Goal: Task Accomplishment & Management: Use online tool/utility

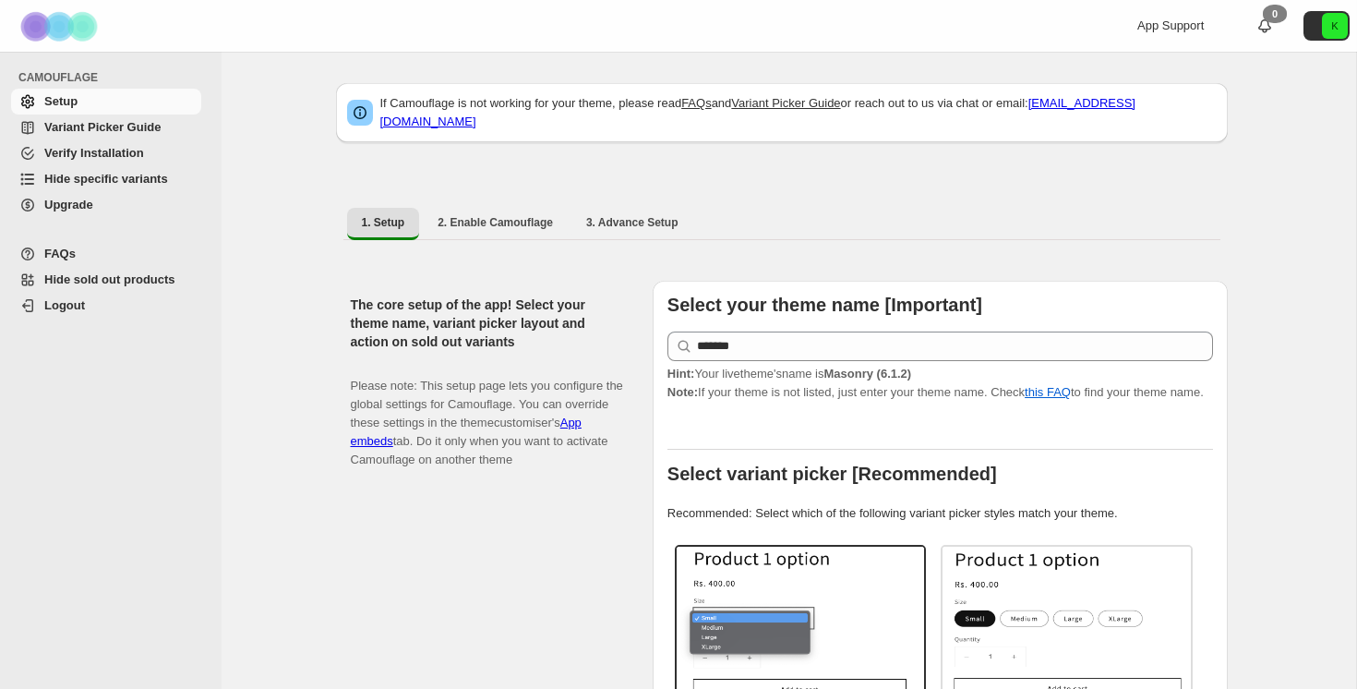
click at [133, 127] on span "Variant Picker Guide" at bounding box center [102, 127] width 116 height 14
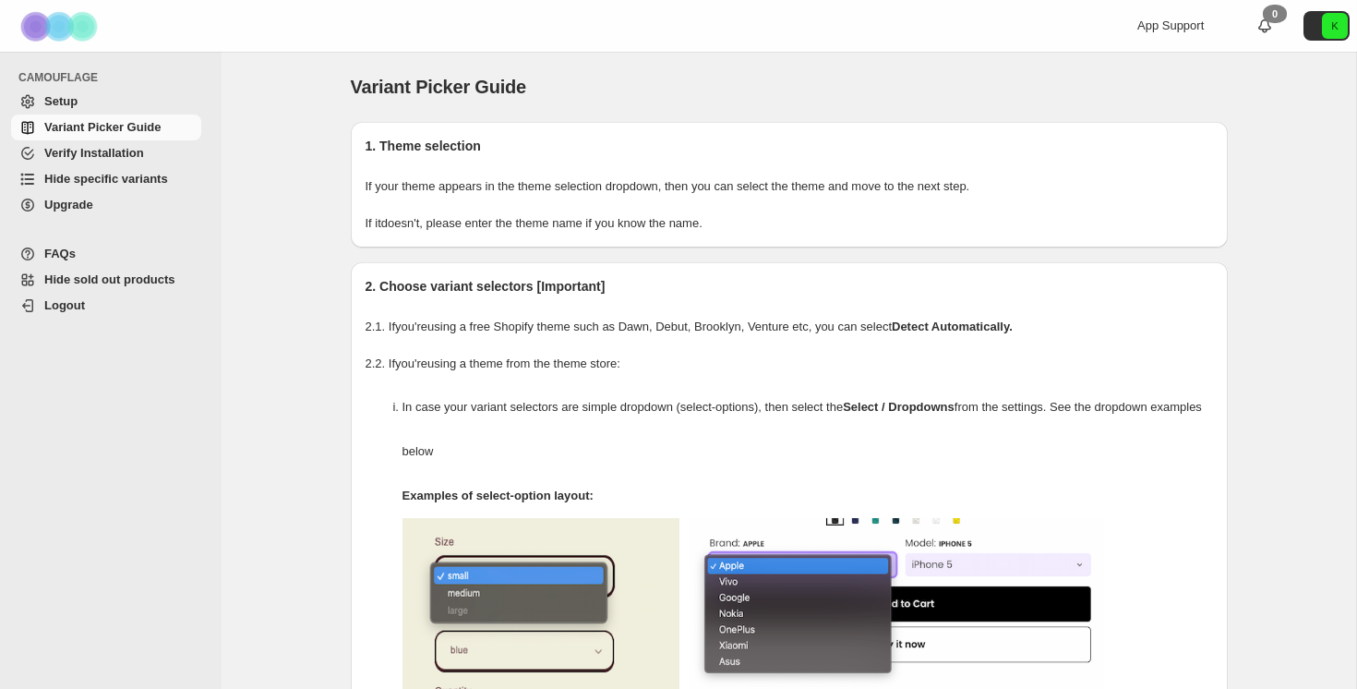
click at [38, 102] on link "Setup" at bounding box center [106, 102] width 190 height 26
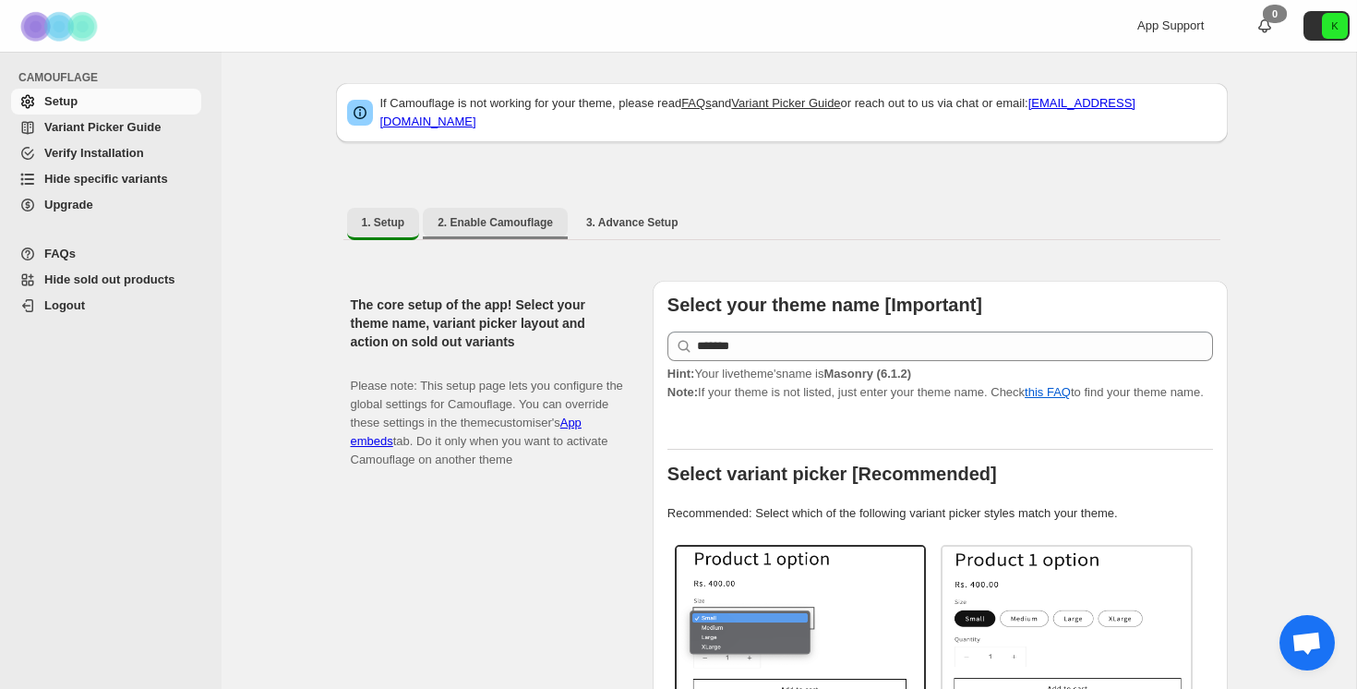
click at [517, 215] on span "2. Enable Camouflage" at bounding box center [495, 222] width 115 height 15
select select "**********"
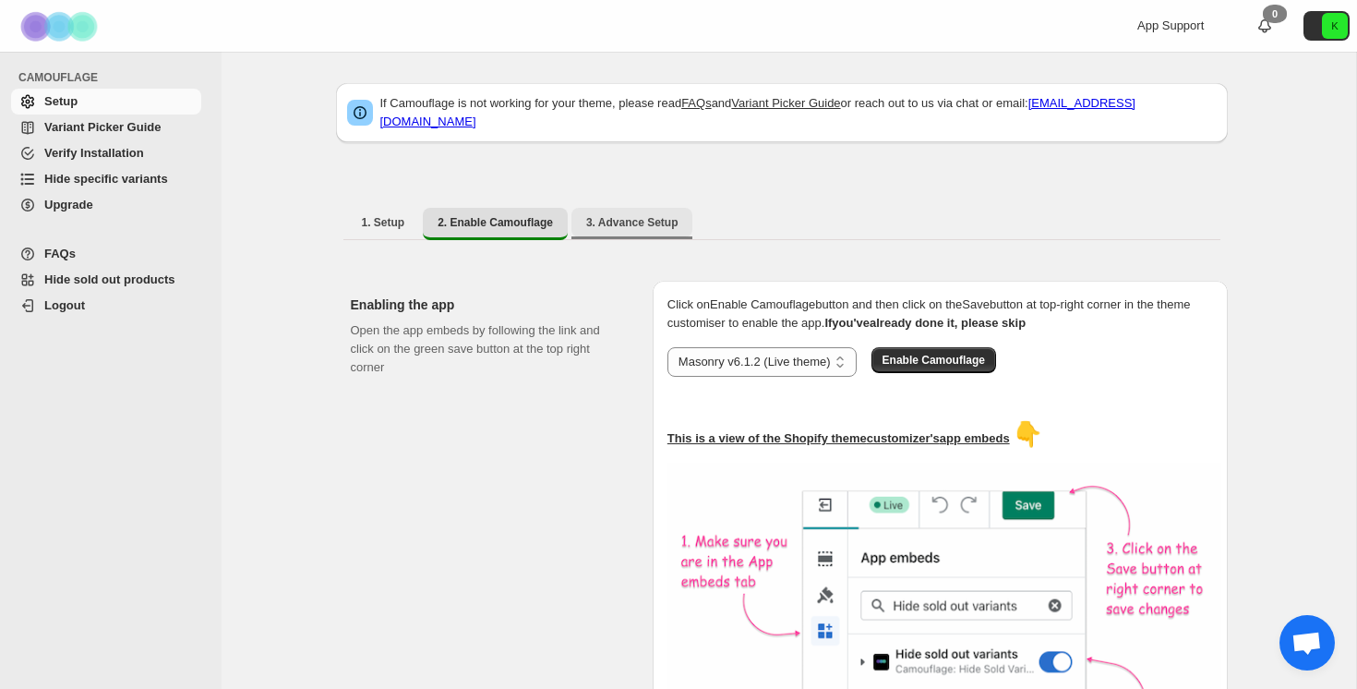
click at [646, 215] on span "3. Advance Setup" at bounding box center [632, 222] width 92 height 15
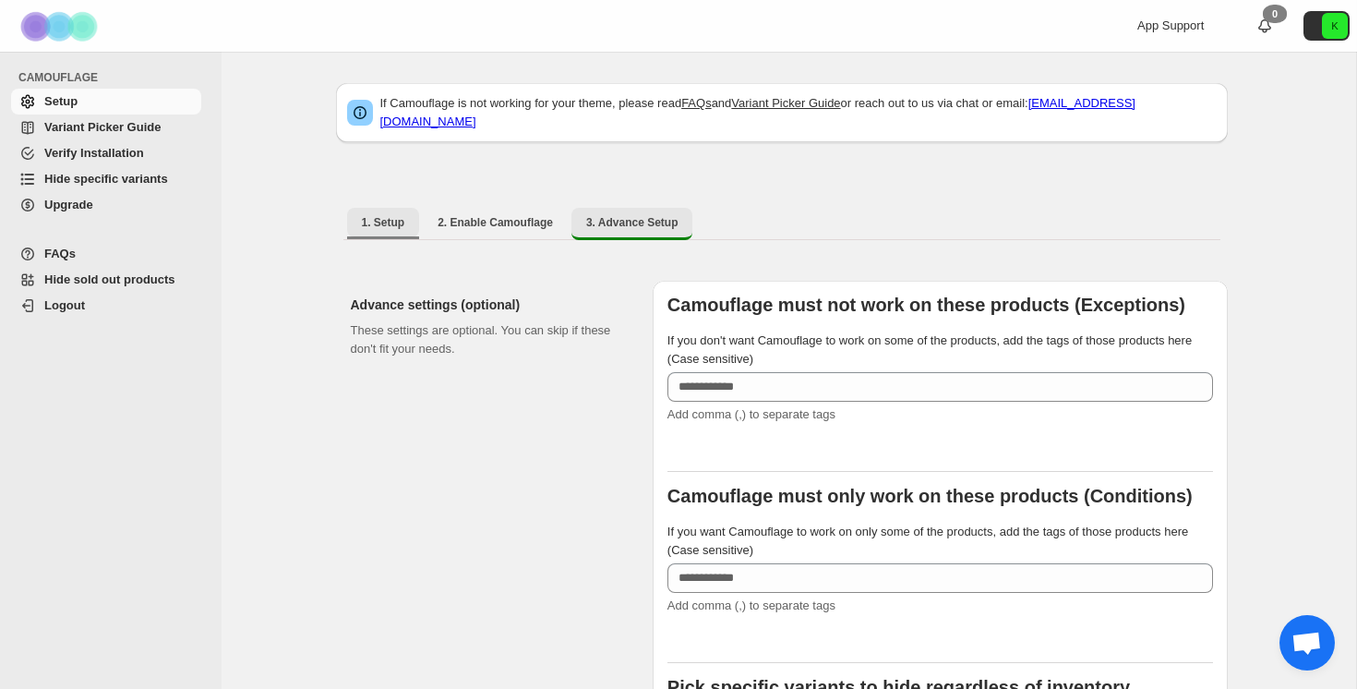
click at [387, 215] on span "1. Setup" at bounding box center [383, 222] width 43 height 15
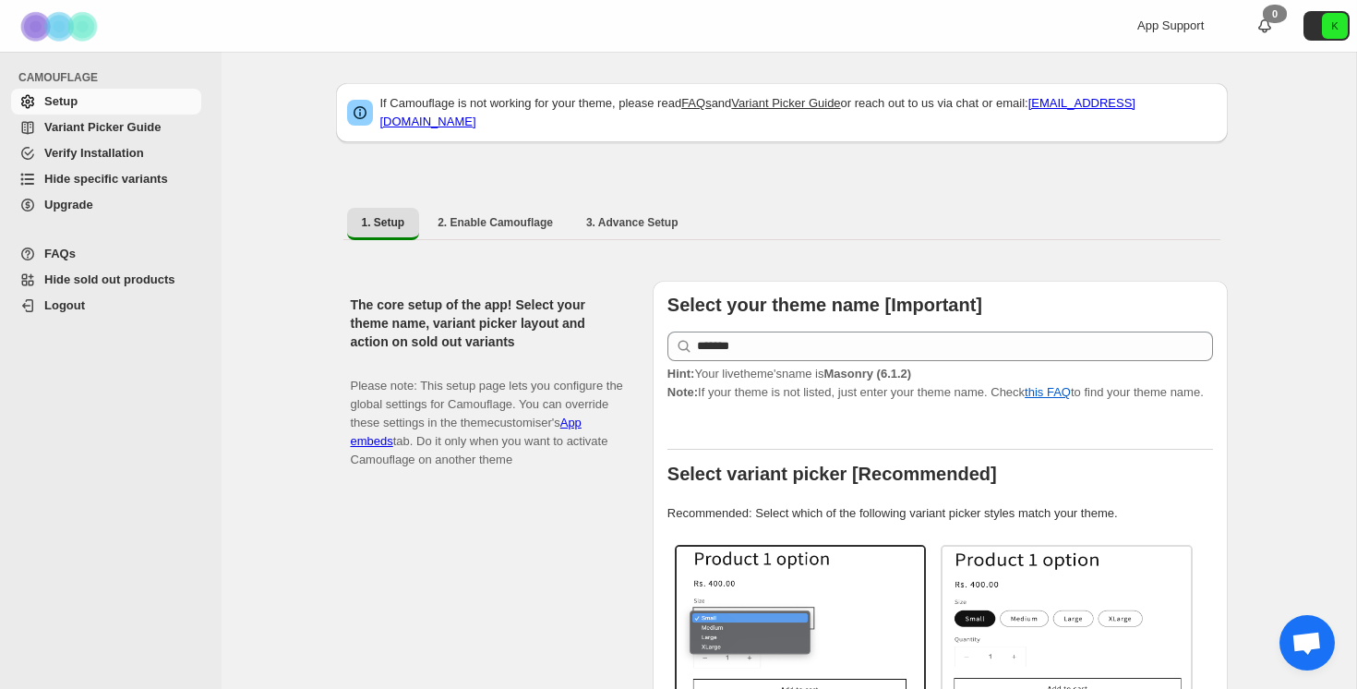
click at [151, 124] on span "Variant Picker Guide" at bounding box center [102, 127] width 116 height 14
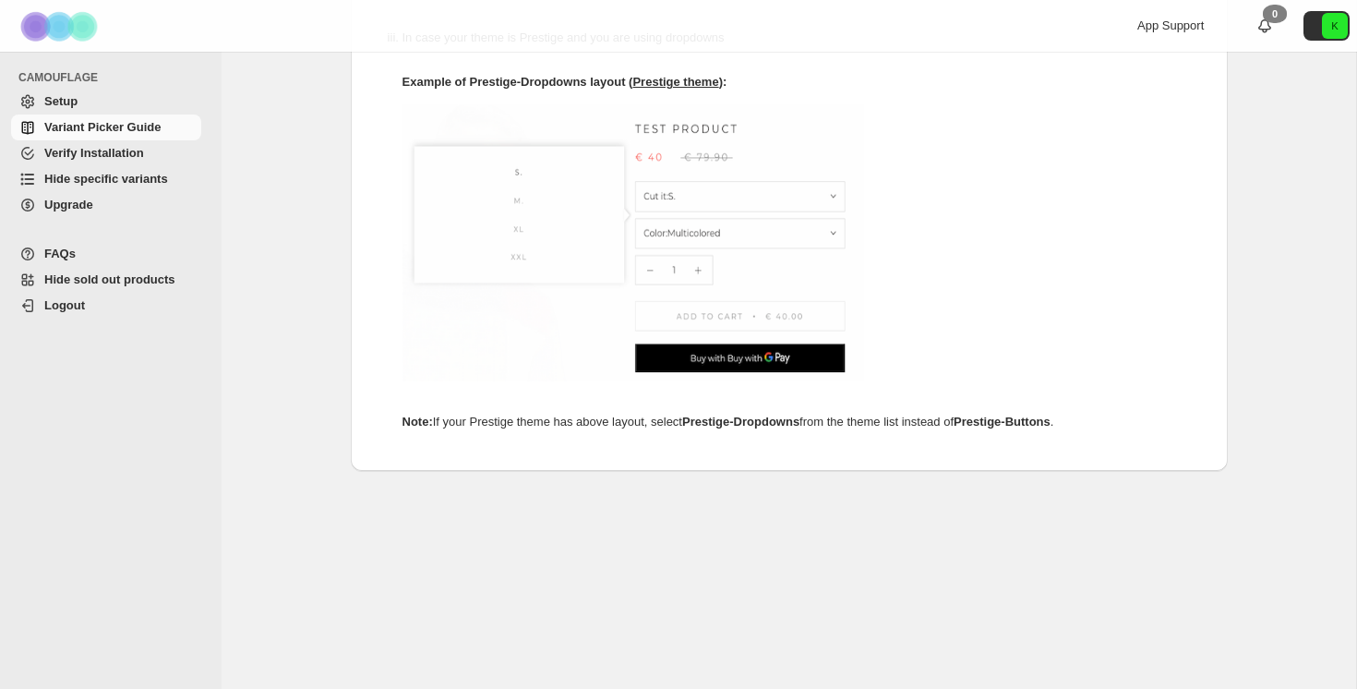
scroll to position [1087, 0]
click at [127, 153] on span "Verify Installation" at bounding box center [94, 153] width 100 height 14
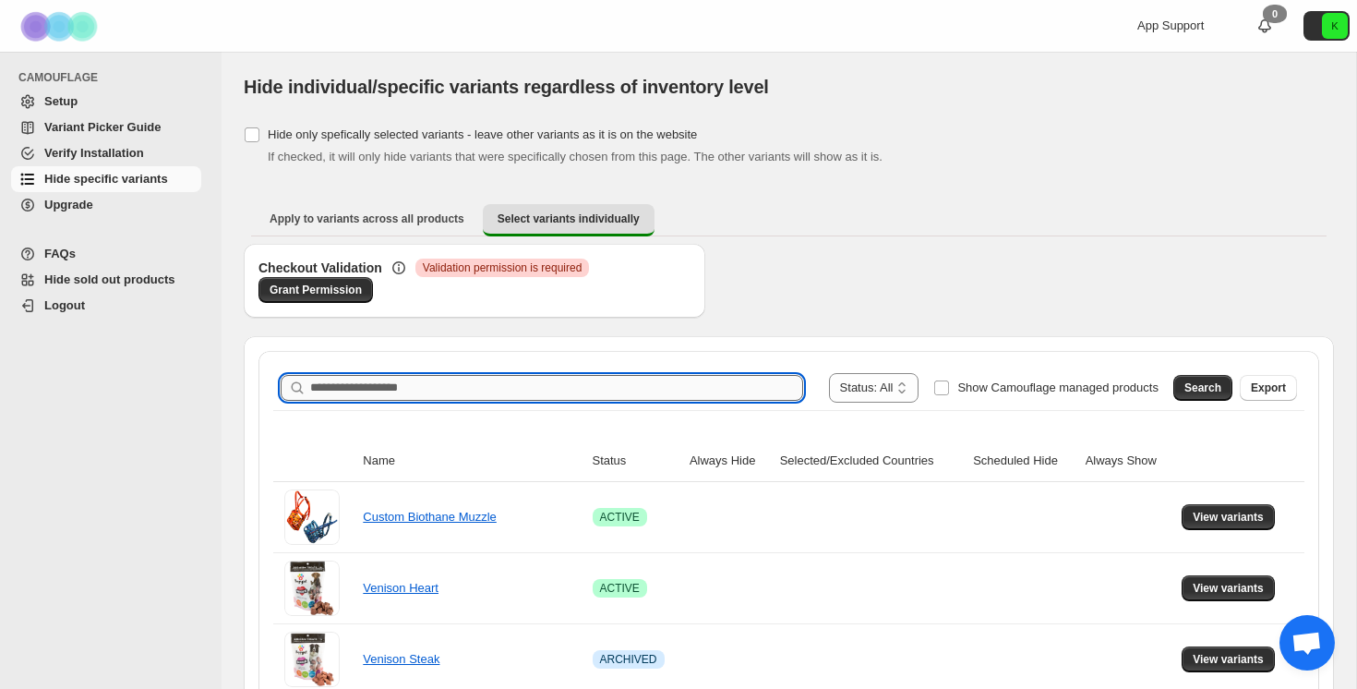
click at [647, 389] on input "Search product name" at bounding box center [556, 388] width 493 height 26
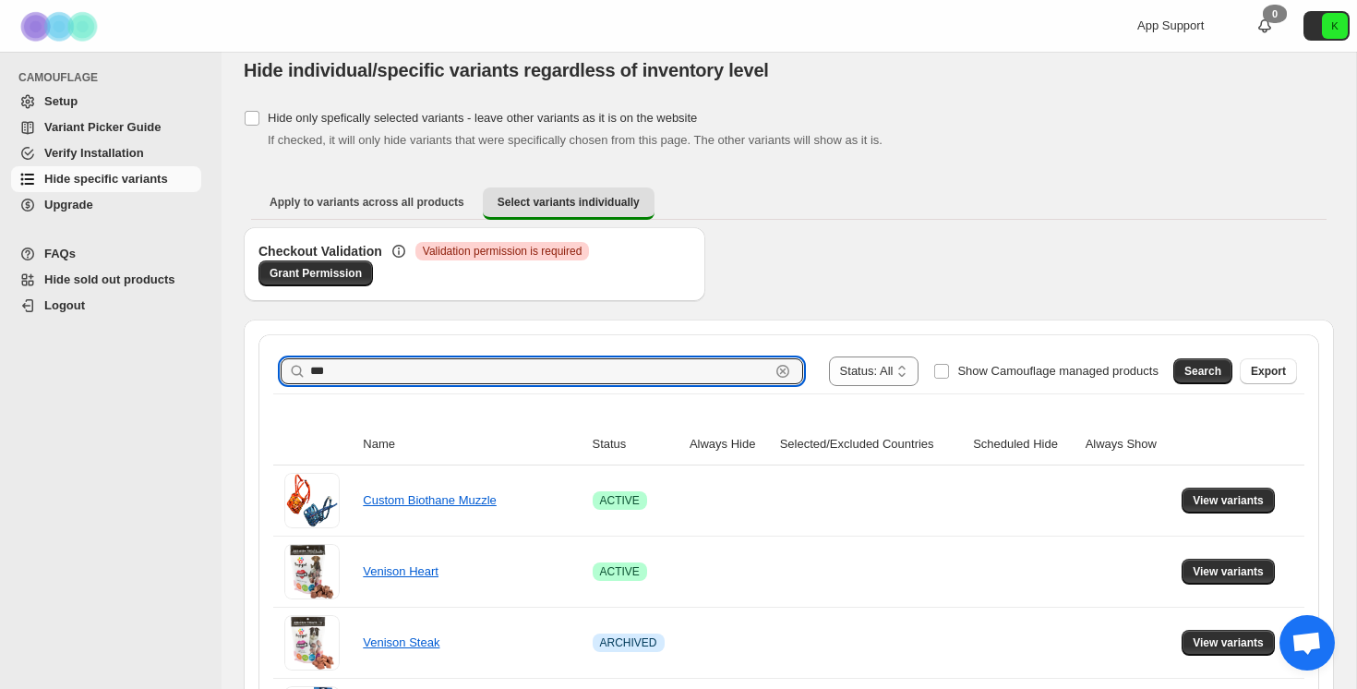
scroll to position [19, 0]
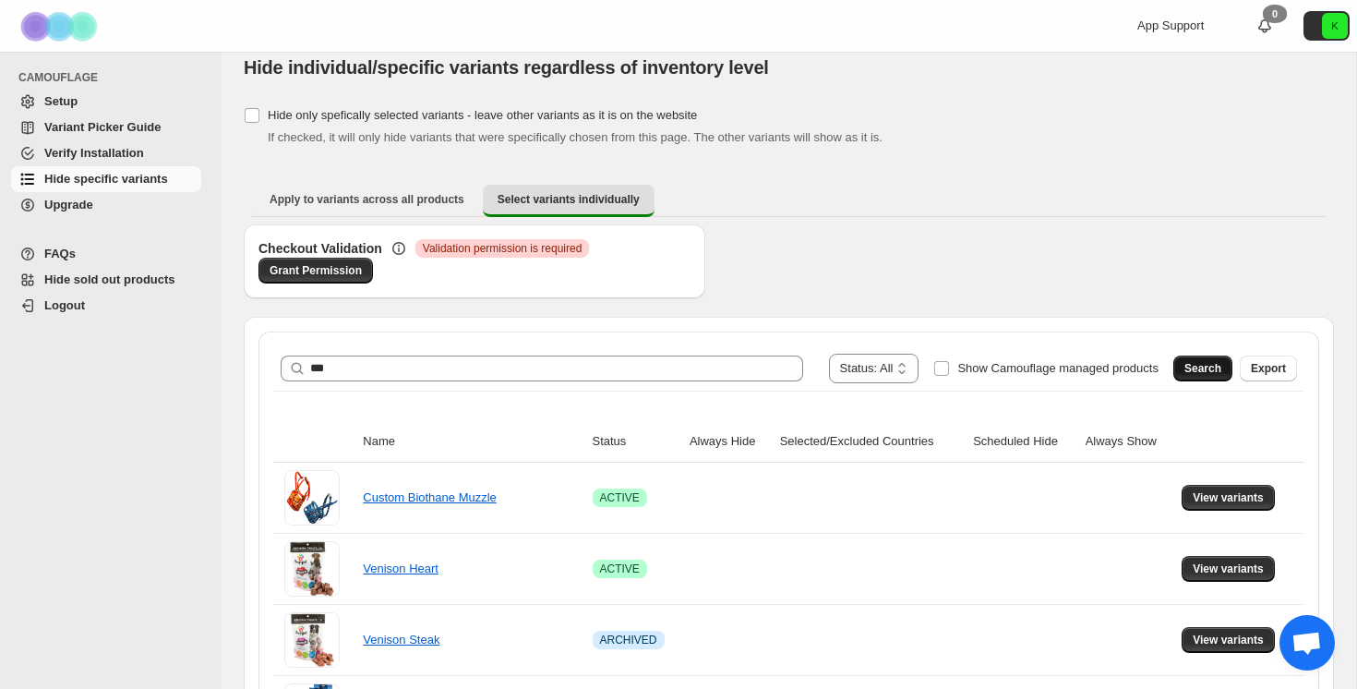
click at [1204, 368] on span "Search" at bounding box center [1203, 368] width 37 height 15
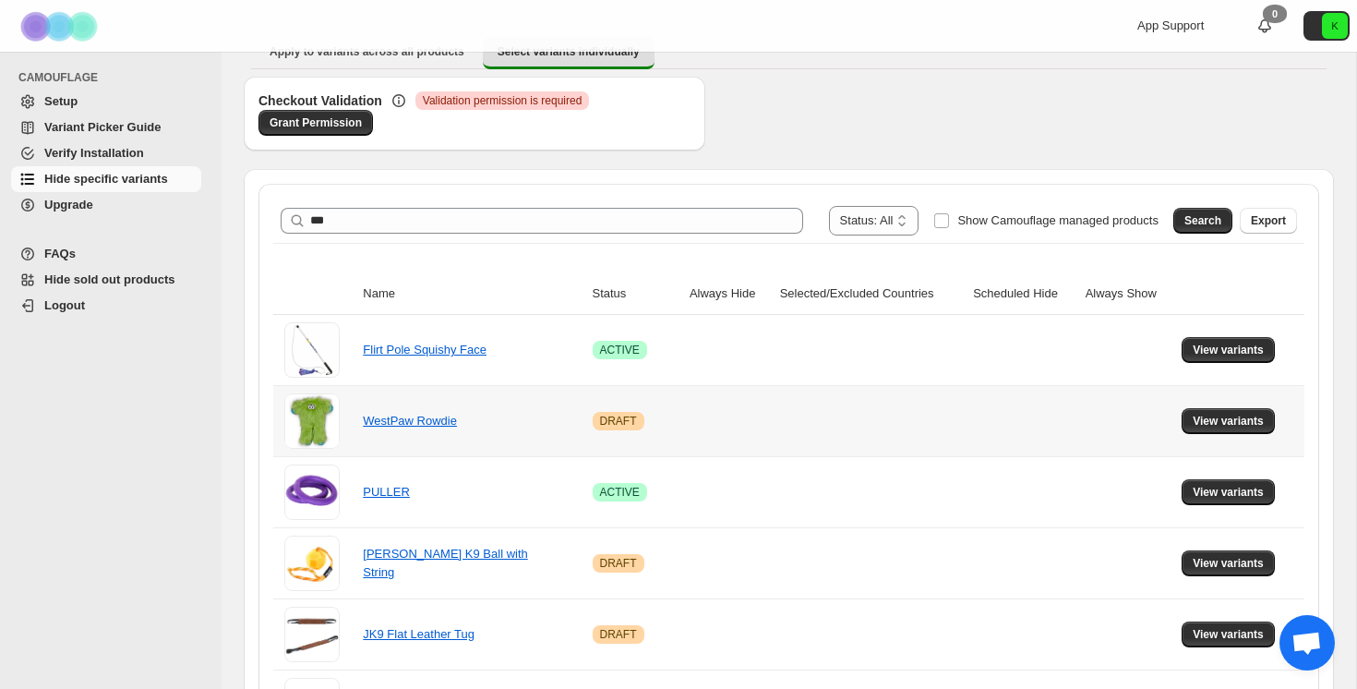
scroll to position [123, 0]
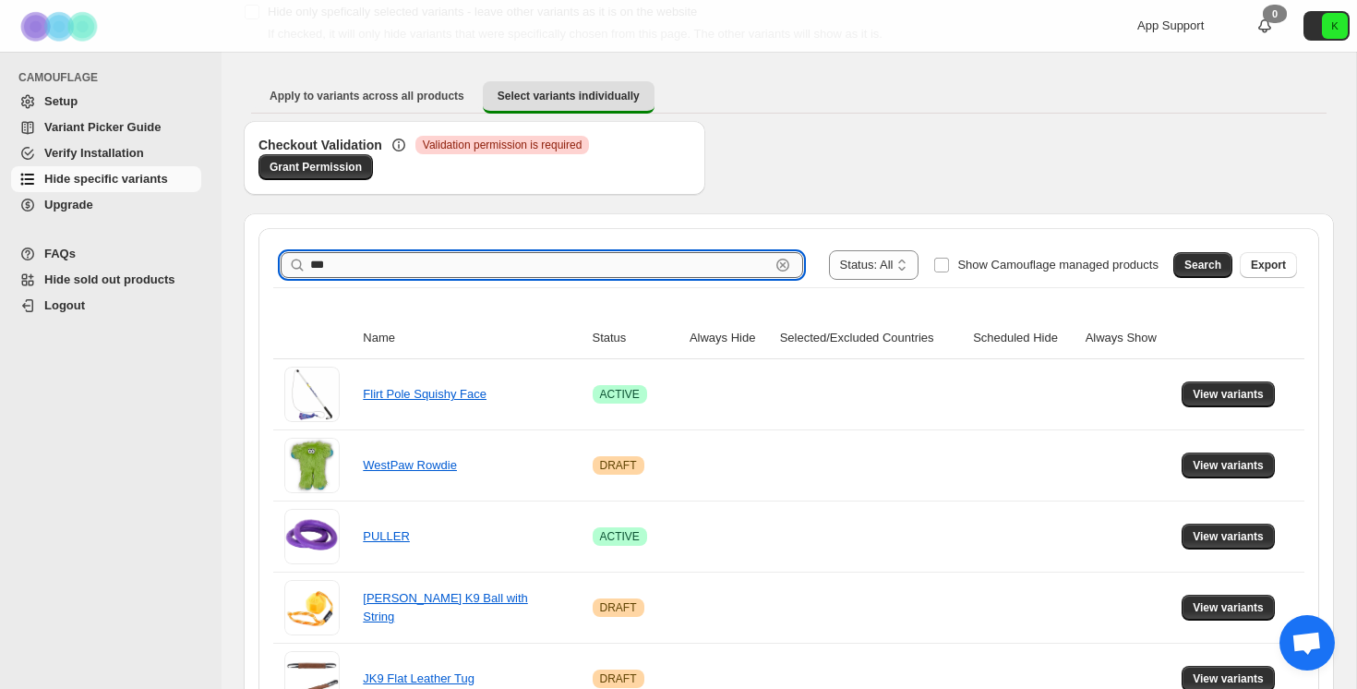
click at [484, 268] on input "***" at bounding box center [540, 265] width 460 height 26
type input "*******"
click at [1212, 269] on span "Search" at bounding box center [1203, 265] width 37 height 15
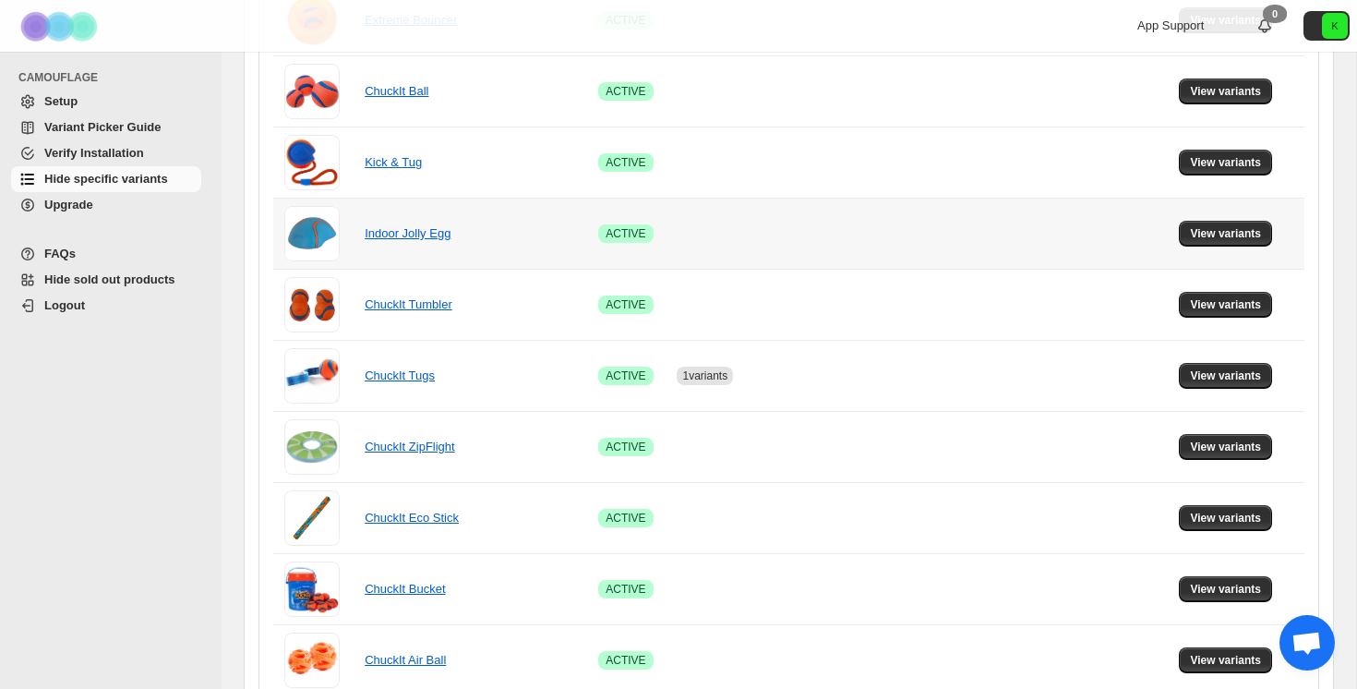
scroll to position [501, 0]
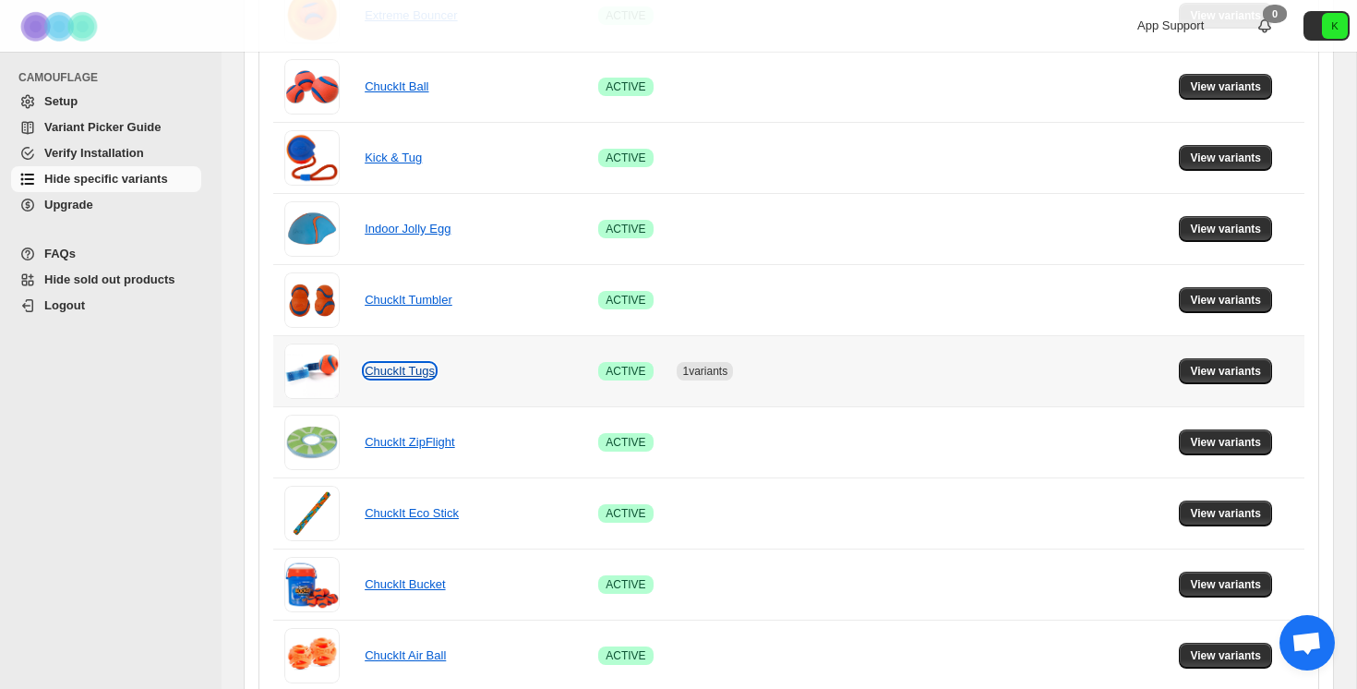
click at [403, 369] on link "ChuckIt Tugs" at bounding box center [400, 371] width 70 height 14
click at [1249, 364] on span "View variants" at bounding box center [1225, 371] width 71 height 15
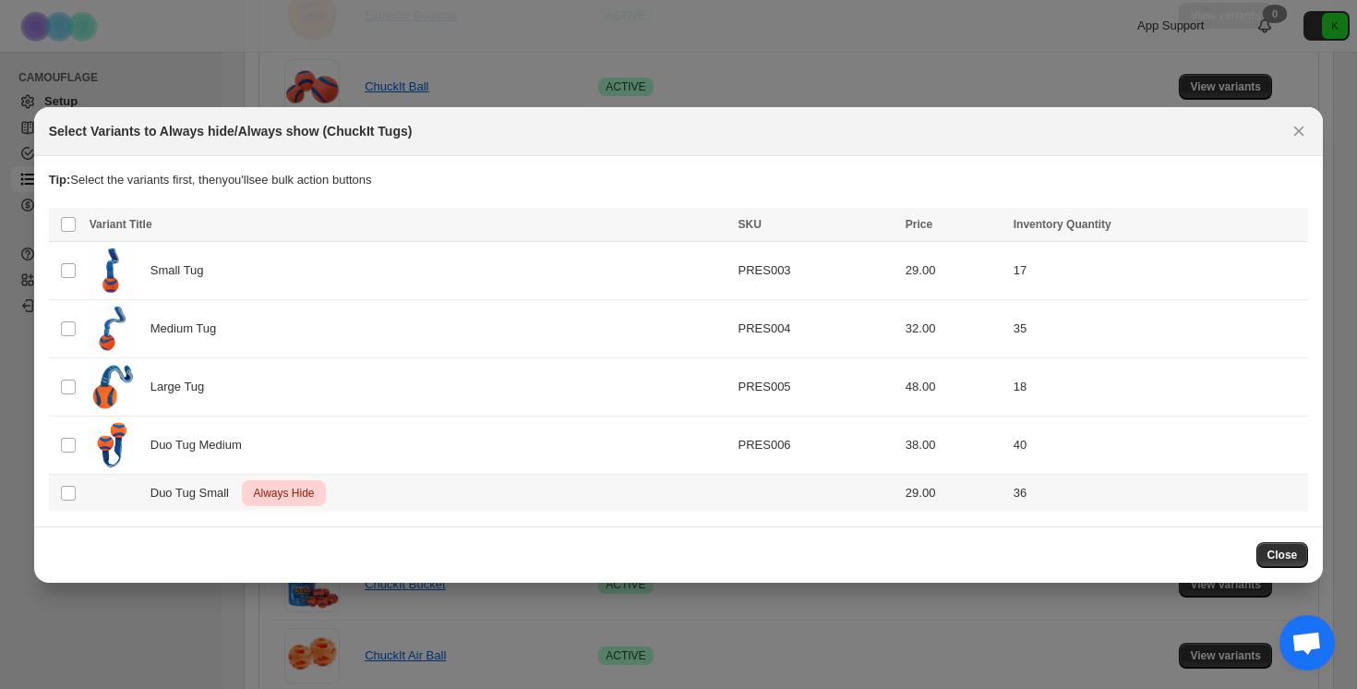
click at [290, 488] on span "Always Hide" at bounding box center [283, 493] width 68 height 22
click at [954, 223] on span "Always show" at bounding box center [979, 226] width 69 height 15
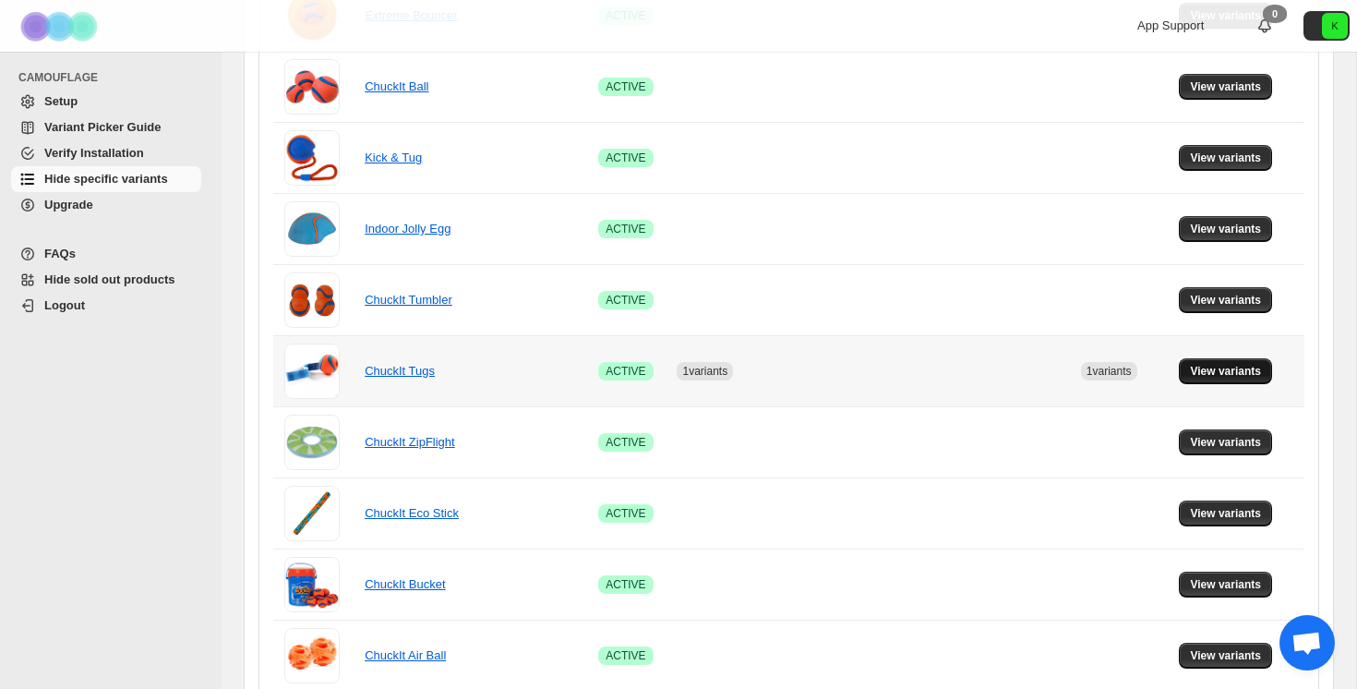
click at [1236, 372] on span "View variants" at bounding box center [1225, 371] width 71 height 15
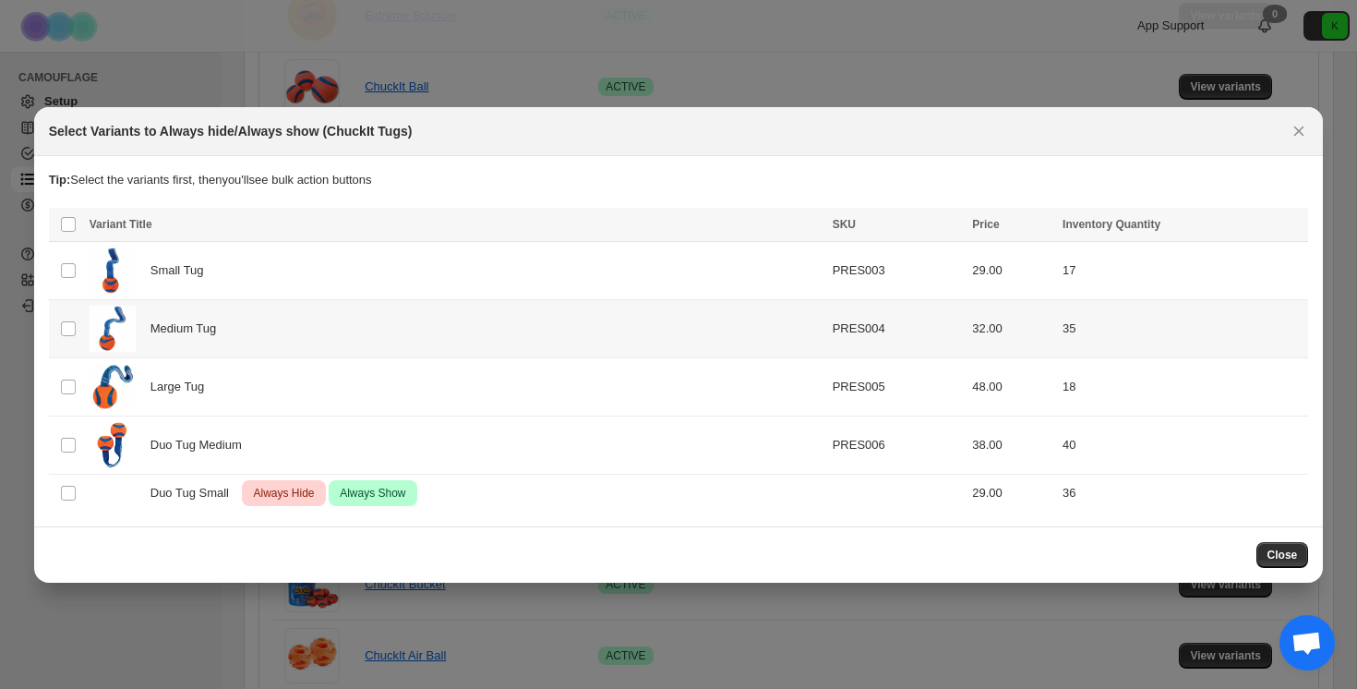
scroll to position [0, 0]
click at [283, 491] on span "Always Hide" at bounding box center [283, 493] width 68 height 22
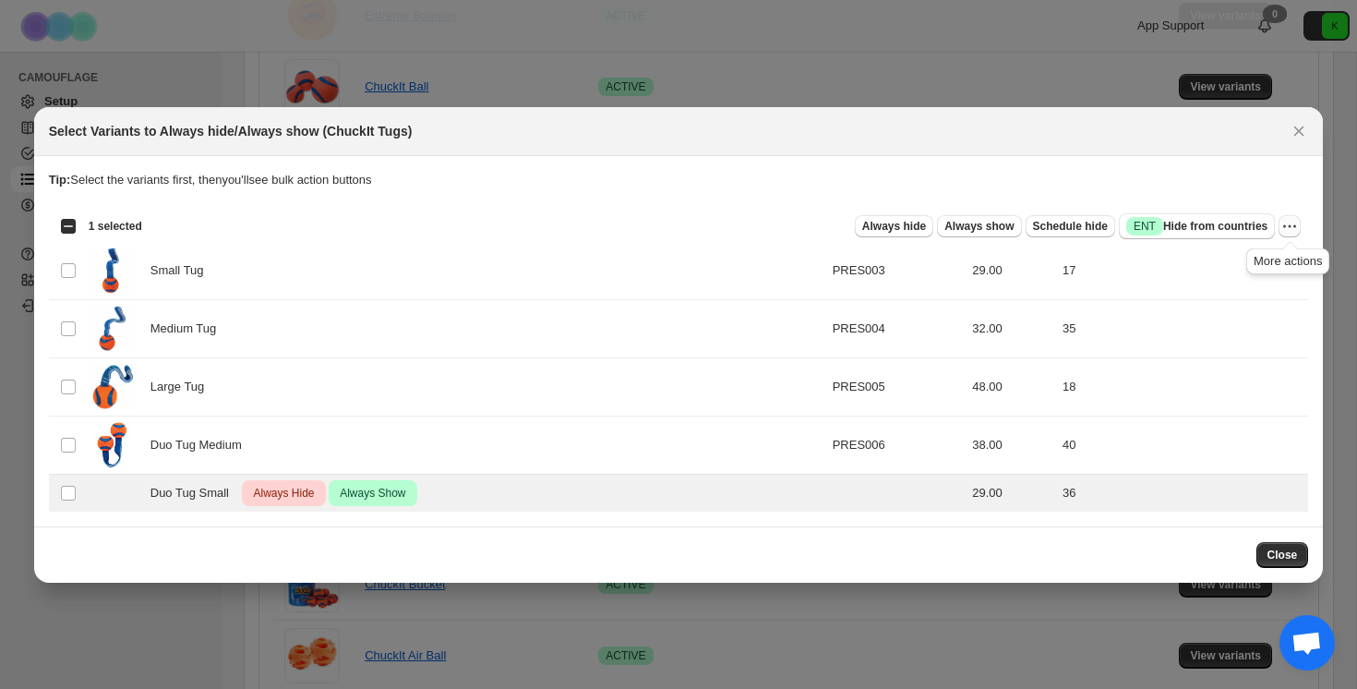
click at [1289, 227] on icon "More actions" at bounding box center [1290, 226] width 18 height 18
click at [1211, 261] on span "Undo always hide" at bounding box center [1203, 262] width 95 height 14
click at [1292, 227] on icon "More actions" at bounding box center [1290, 226] width 18 height 18
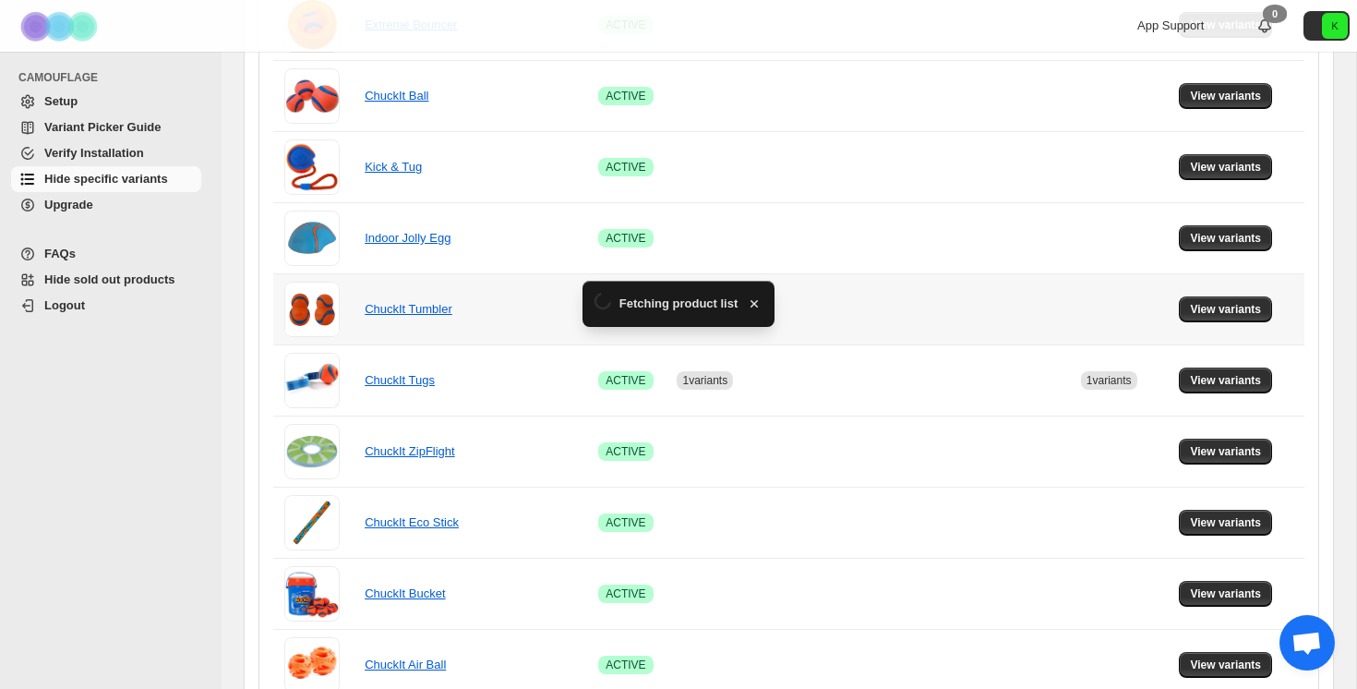
scroll to position [501, 0]
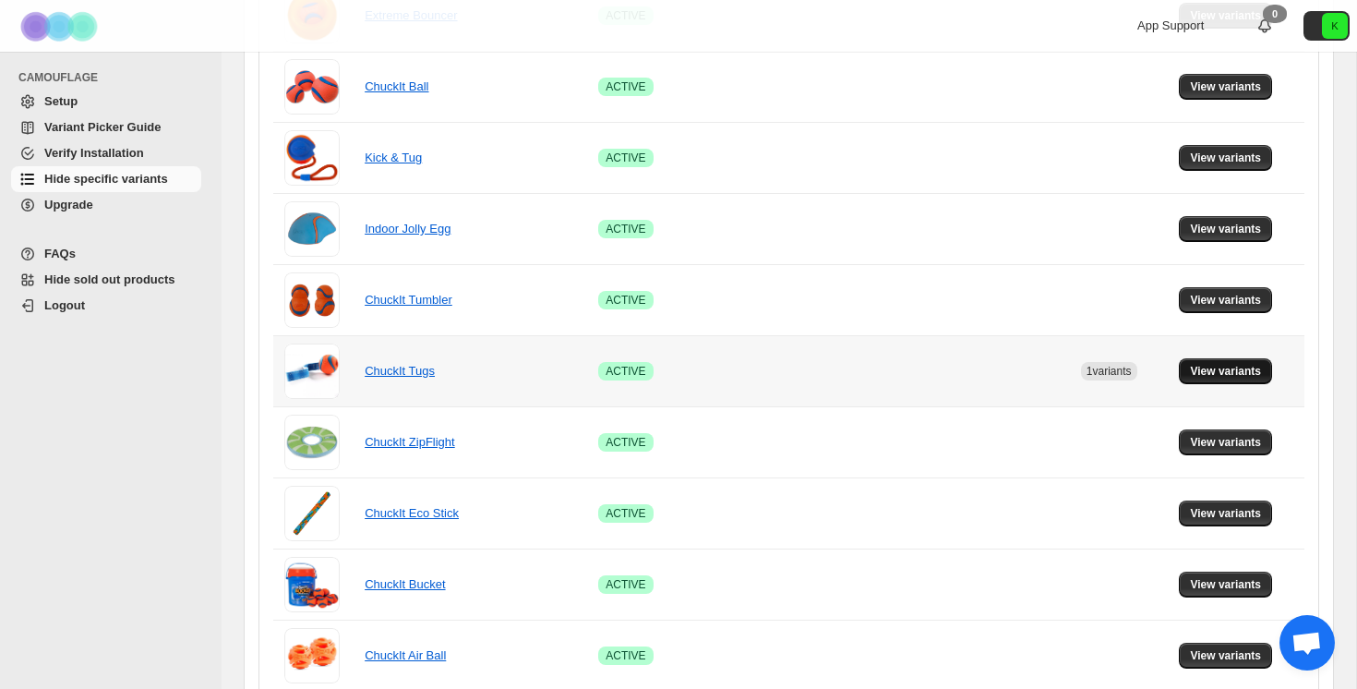
click at [1225, 373] on span "View variants" at bounding box center [1225, 371] width 71 height 15
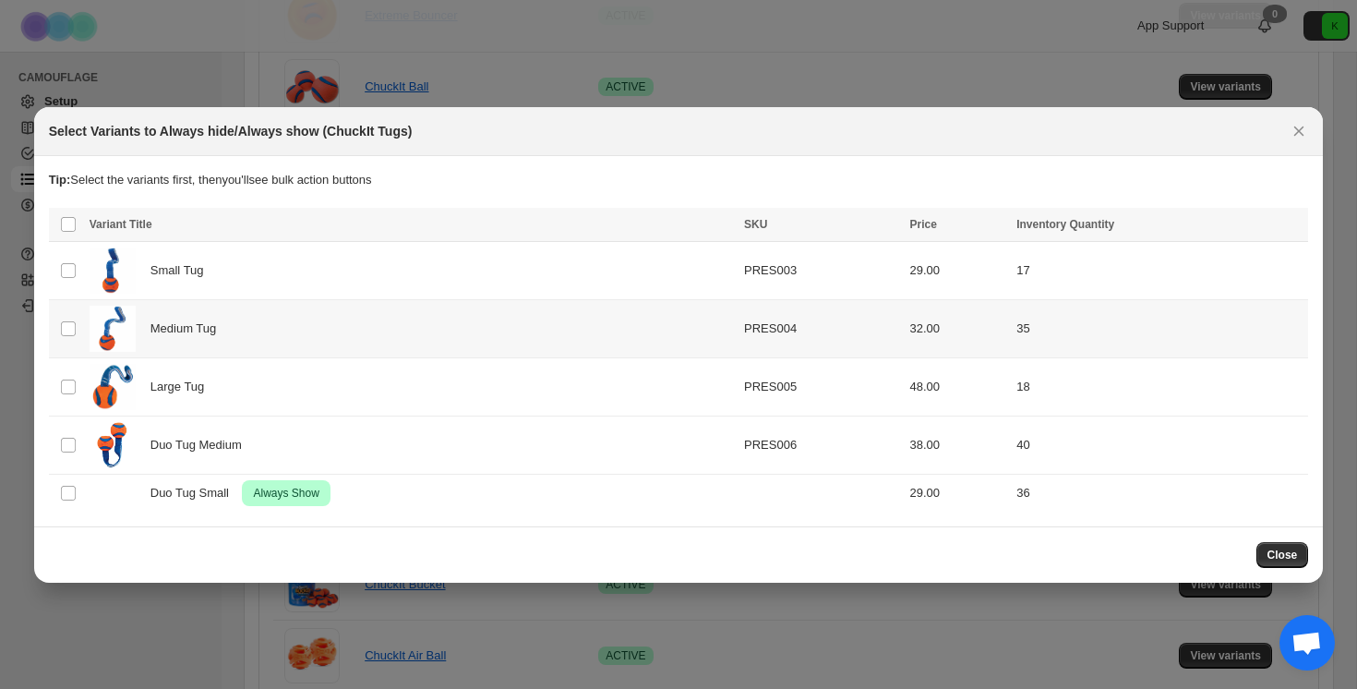
scroll to position [0, 0]
click at [925, 489] on td "29.00" at bounding box center [957, 493] width 107 height 38
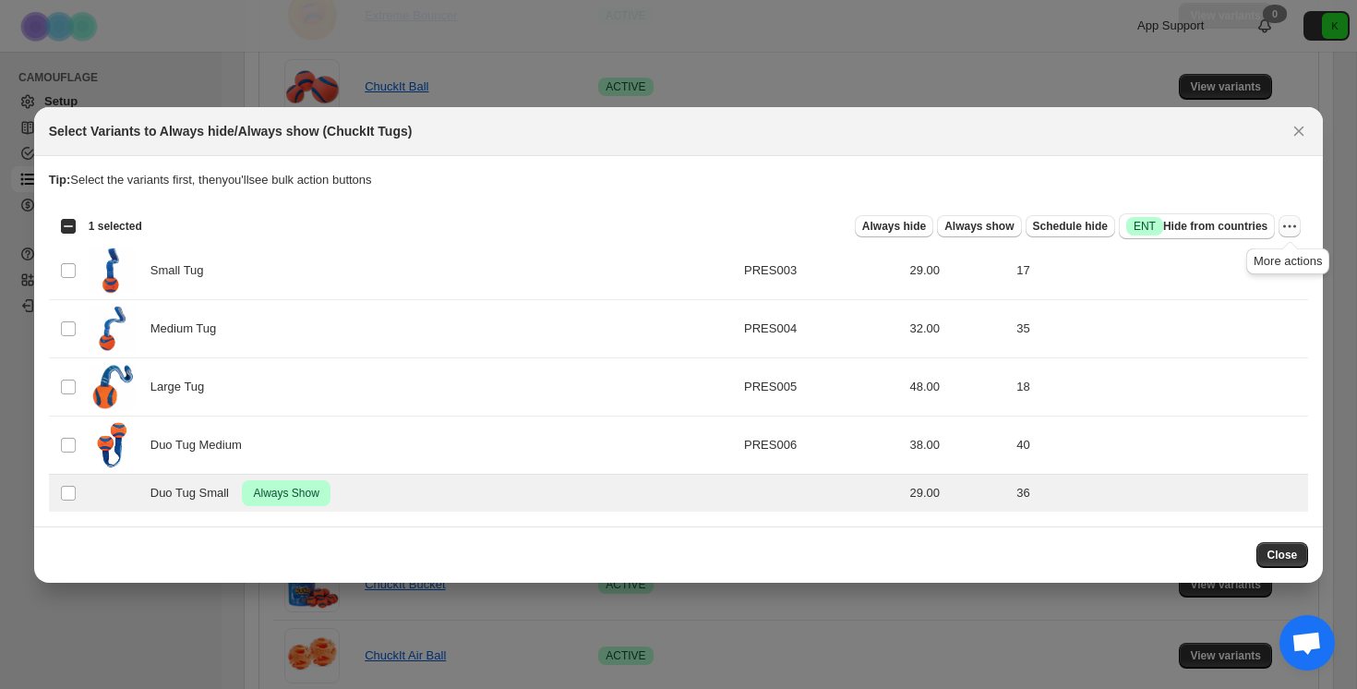
click at [1287, 223] on icon "More actions" at bounding box center [1290, 226] width 18 height 18
click at [1221, 293] on span "Undo always show" at bounding box center [1206, 293] width 100 height 14
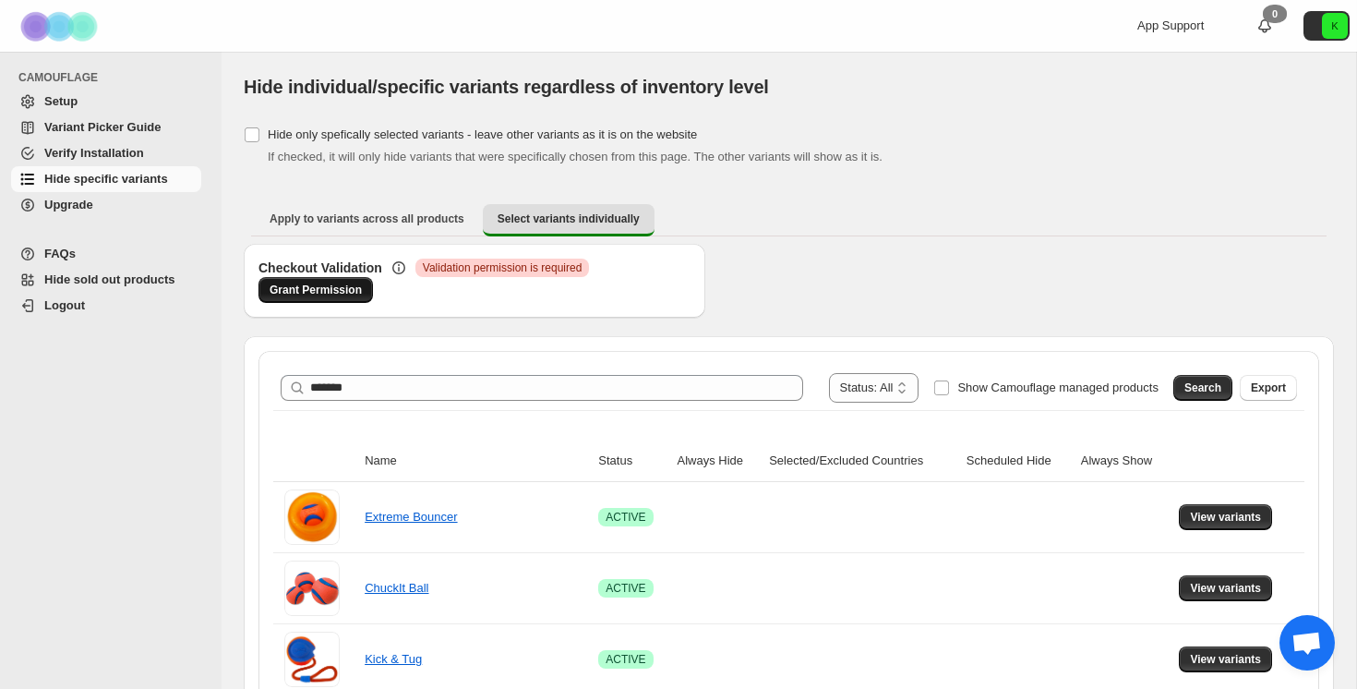
click at [344, 286] on span "Grant Permission" at bounding box center [316, 290] width 92 height 15
